Goal: Information Seeking & Learning: Check status

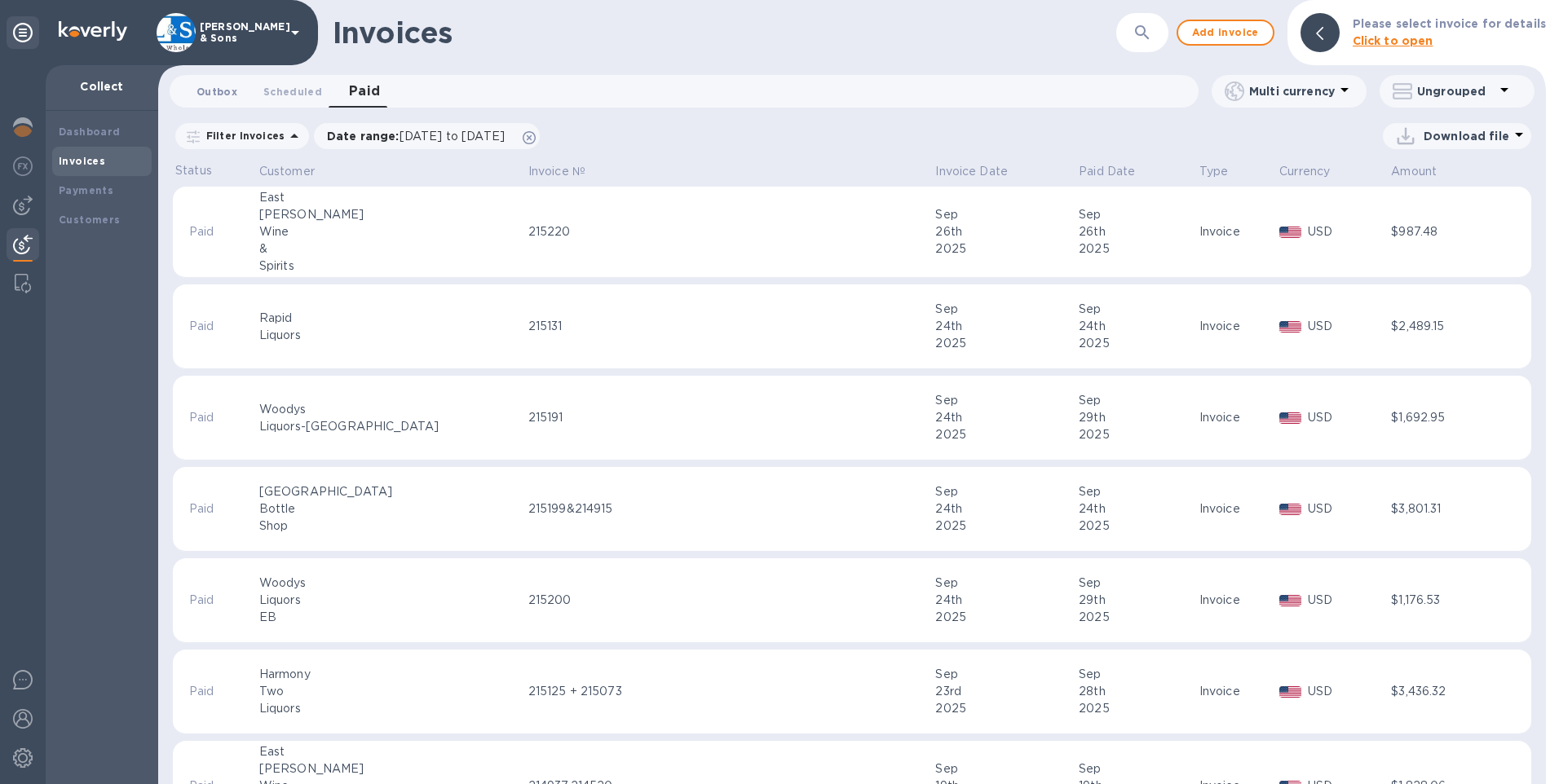
click at [220, 88] on span "Outbox 0" at bounding box center [216, 92] width 41 height 17
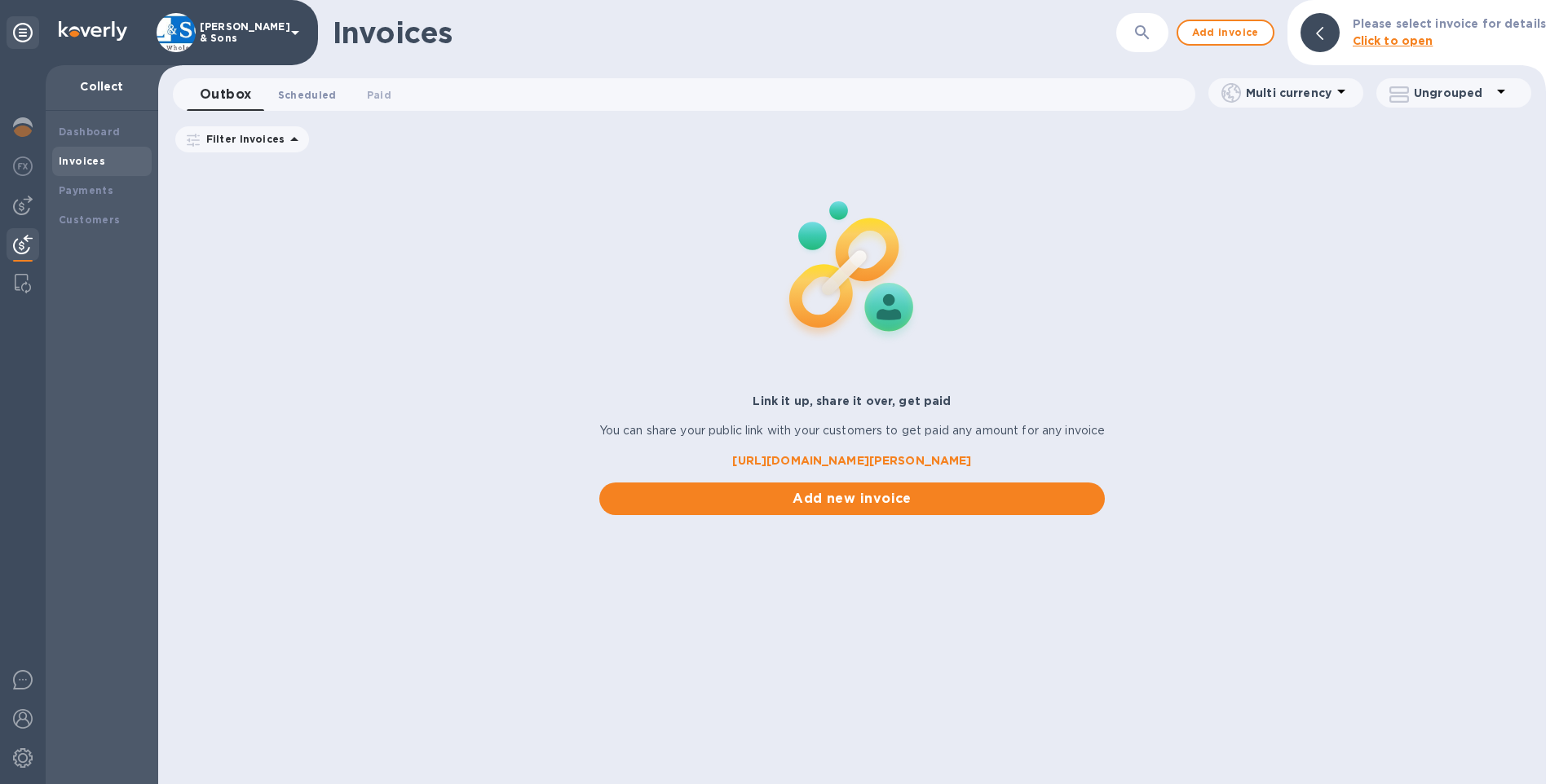
click at [282, 92] on span "Scheduled 0" at bounding box center [307, 95] width 59 height 17
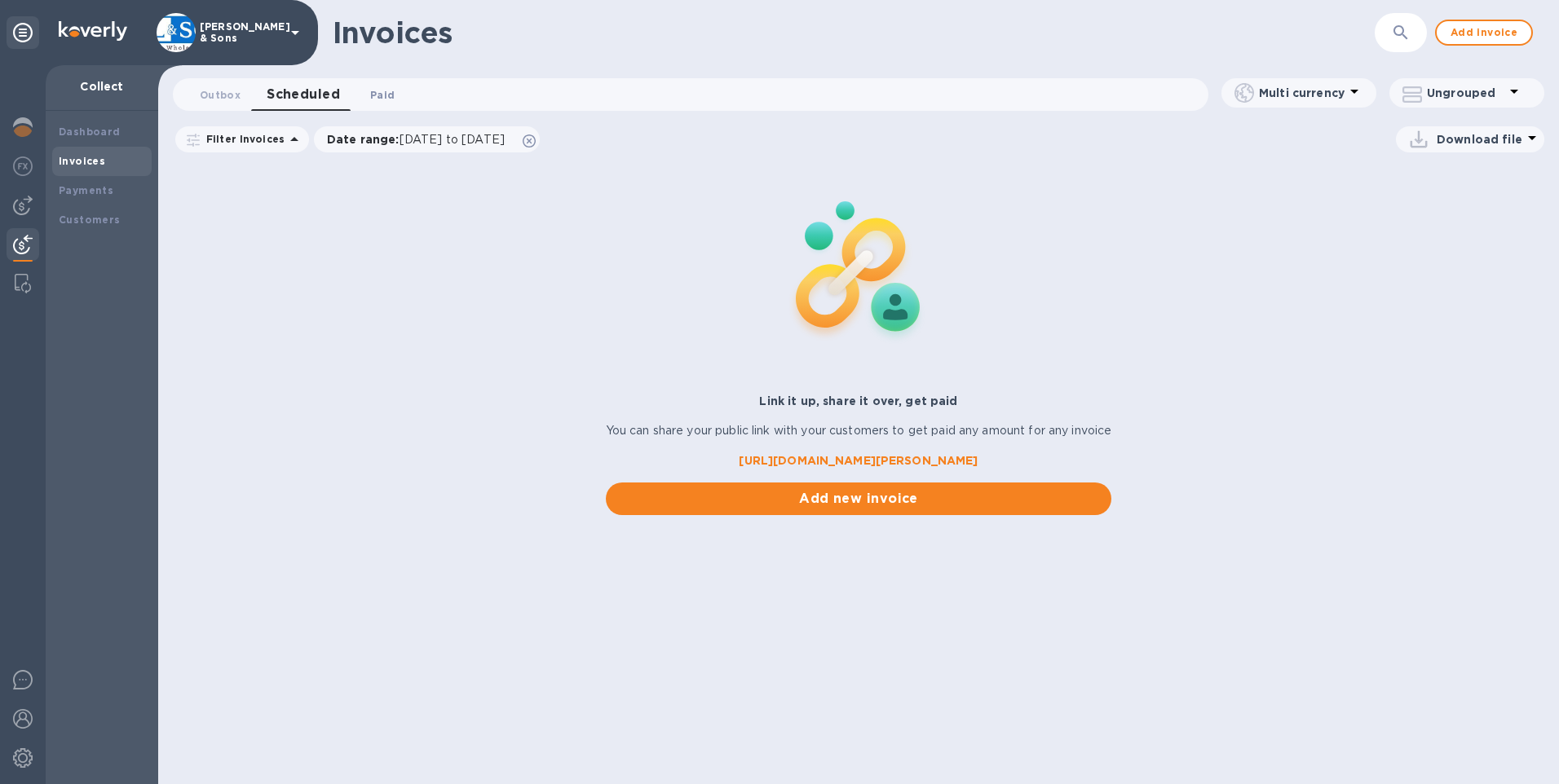
click at [366, 88] on span "Paid 0" at bounding box center [382, 95] width 32 height 17
